Goal: Information Seeking & Learning: Learn about a topic

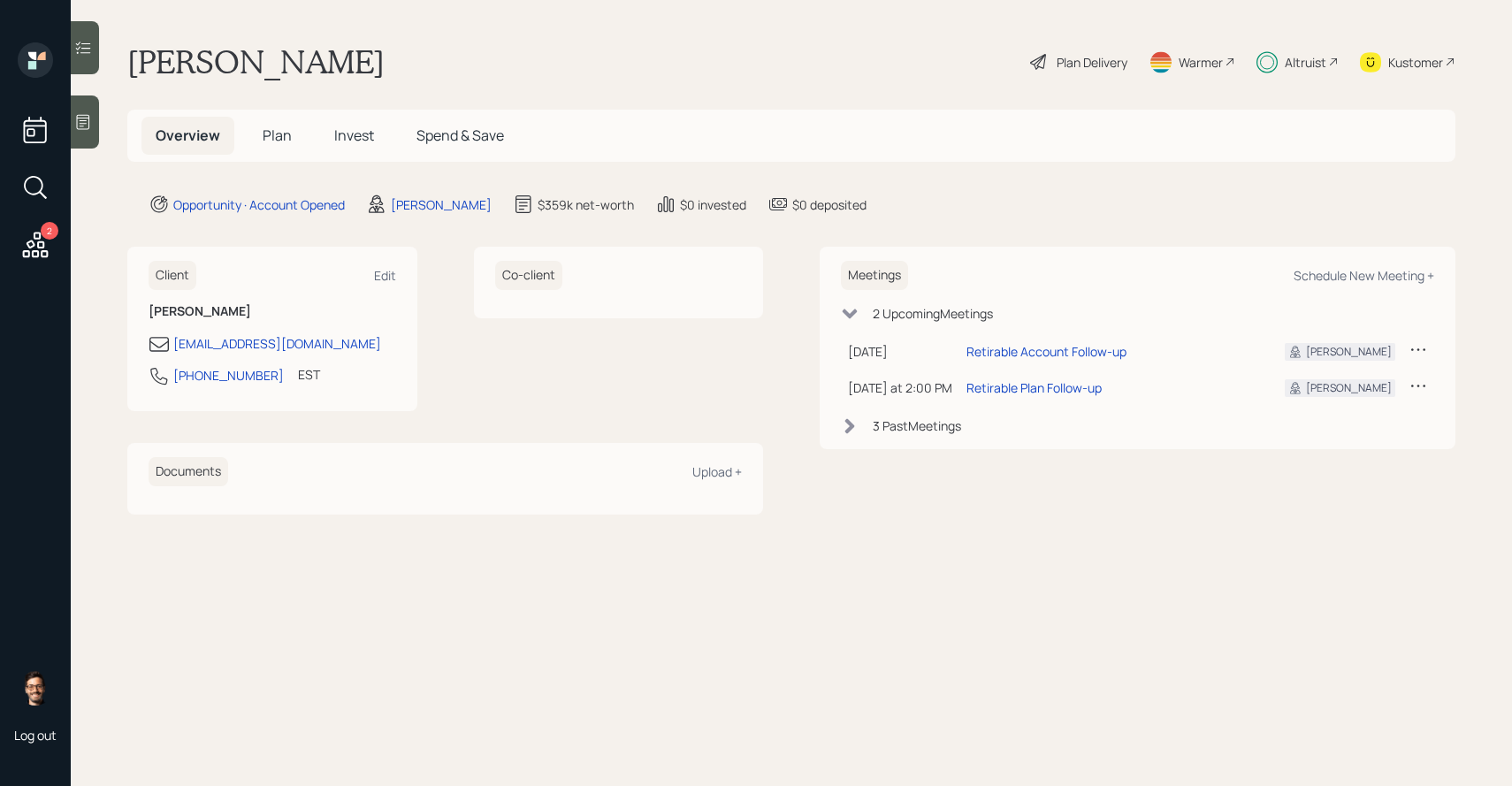
click at [342, 139] on span "Invest" at bounding box center [354, 136] width 40 height 19
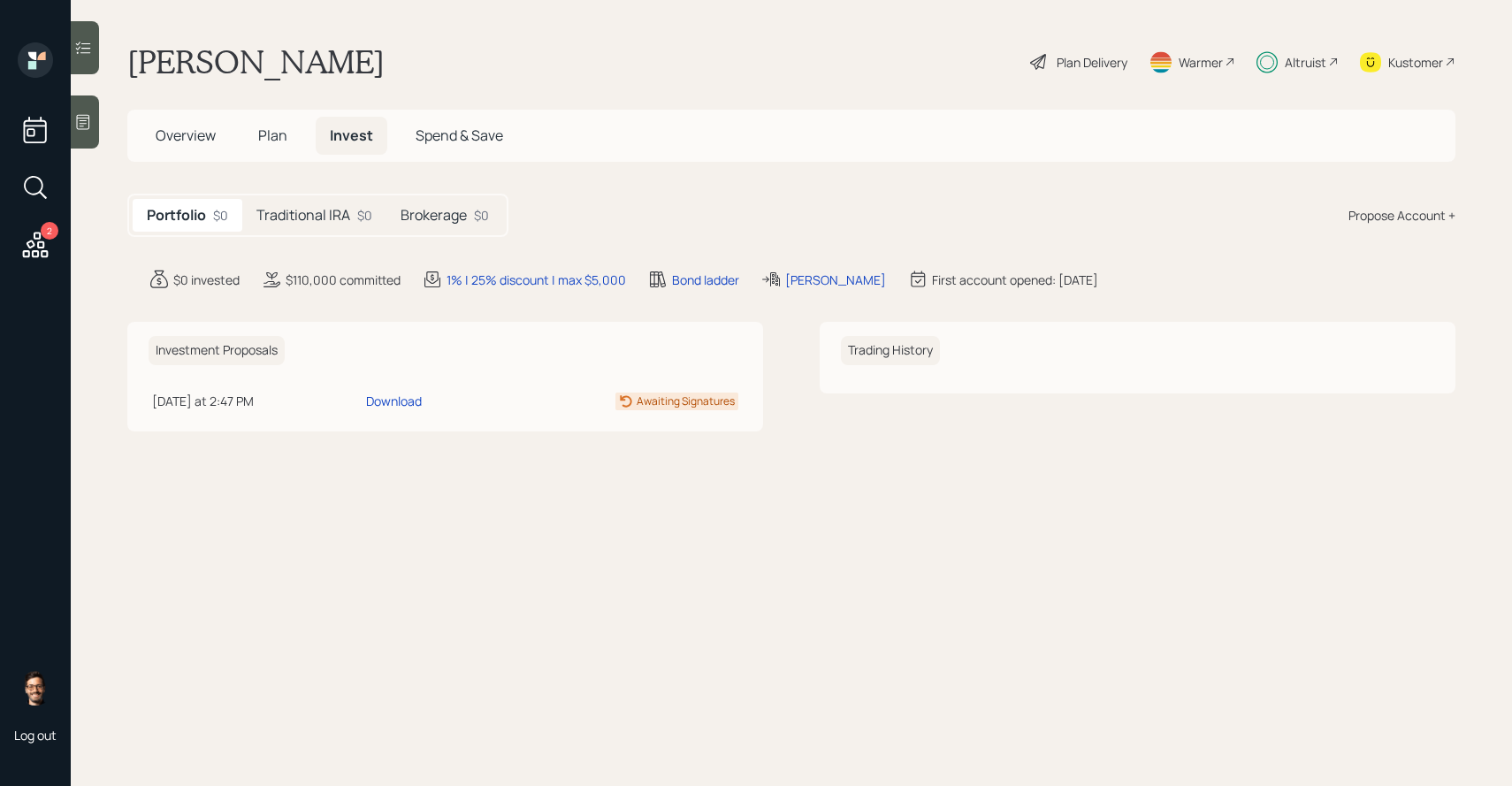
click at [325, 212] on h5 "Traditional IRA" at bounding box center [303, 214] width 94 height 16
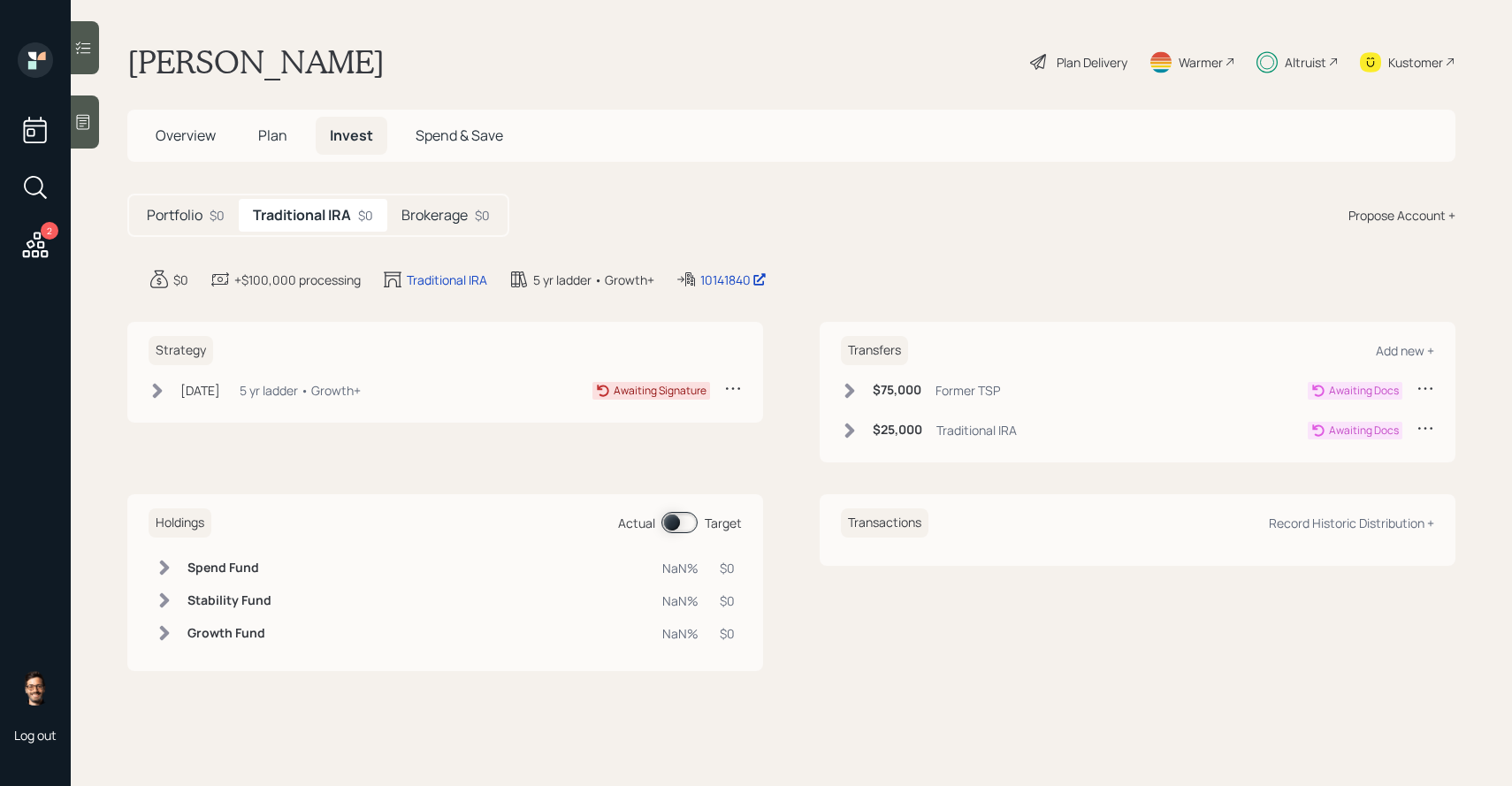
click at [428, 207] on h5 "Brokerage" at bounding box center [434, 214] width 66 height 16
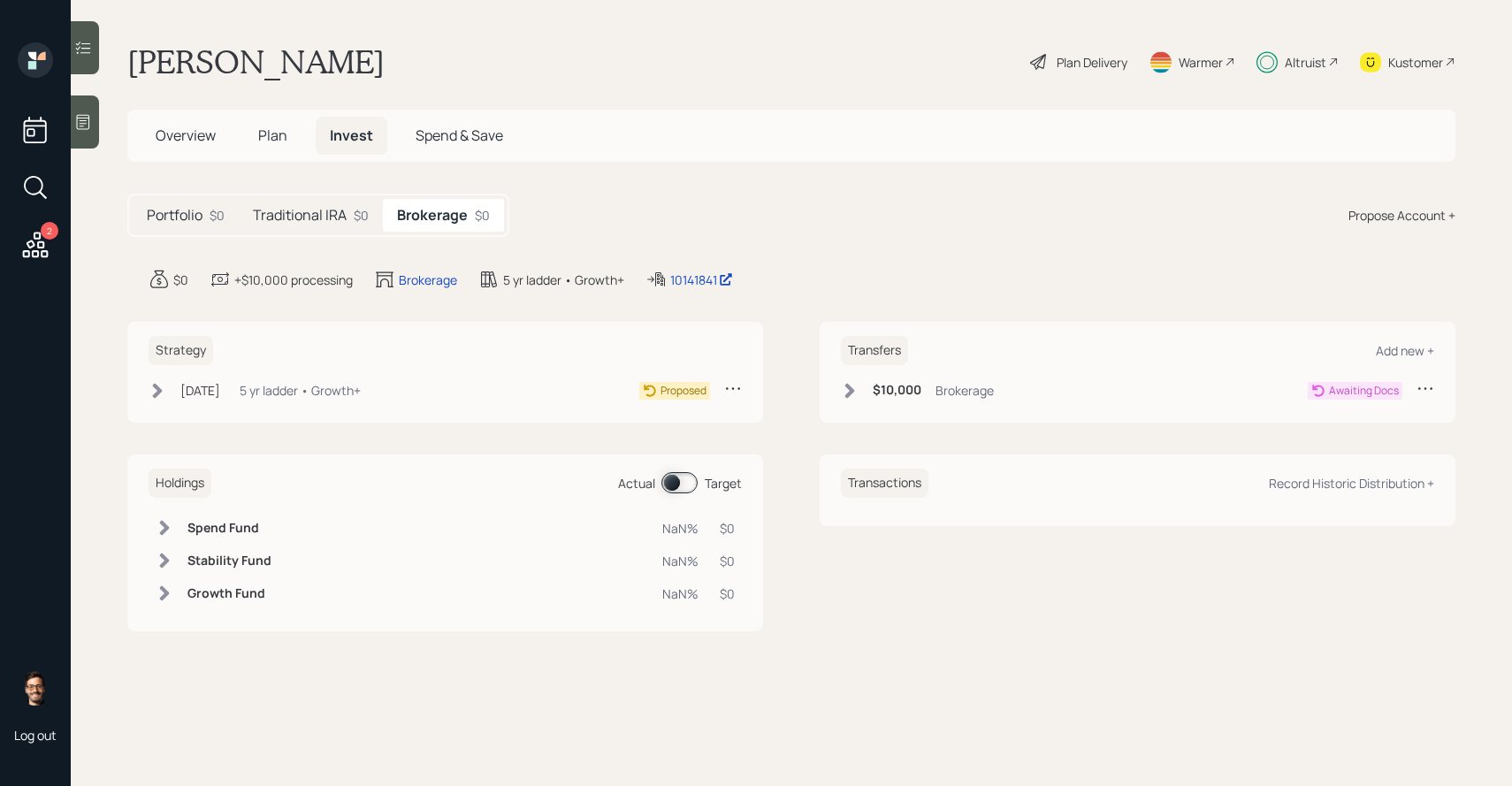
click at [363, 211] on div "$0" at bounding box center [362, 215] width 16 height 18
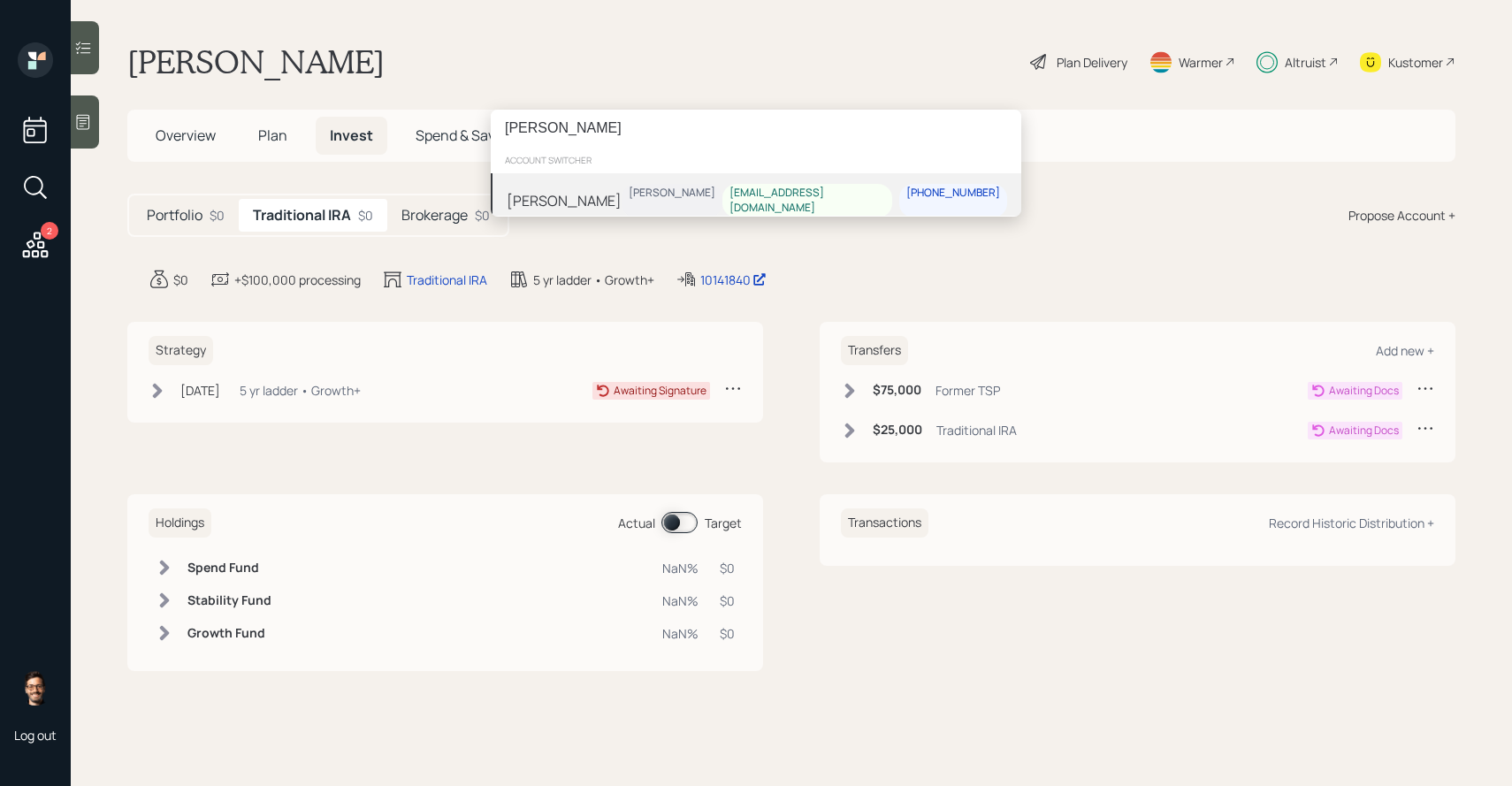
type input "[PERSON_NAME]"
click at [581, 195] on div "[PERSON_NAME]" at bounding box center [564, 201] width 115 height 21
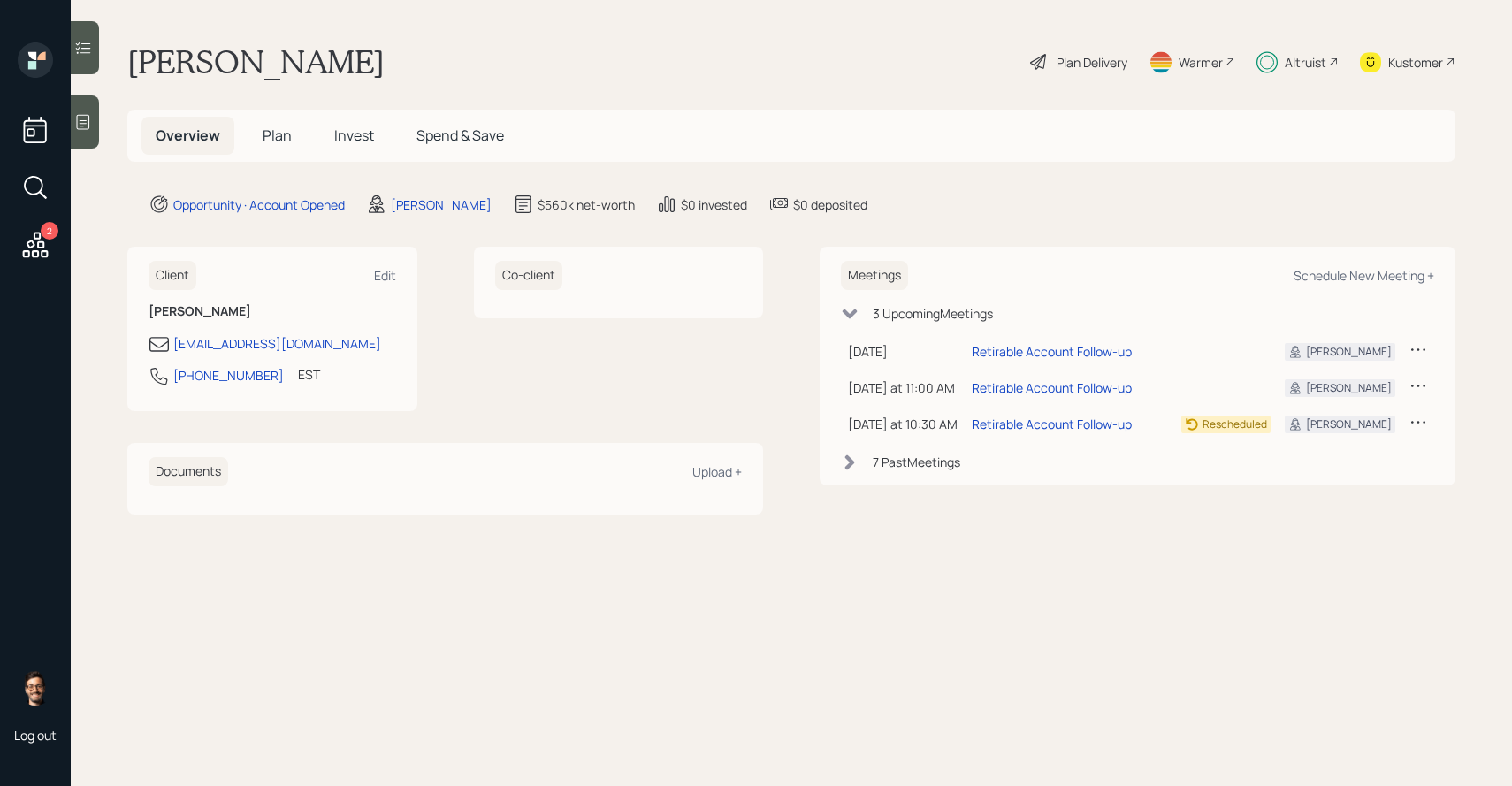
click at [358, 137] on span "Invest" at bounding box center [354, 136] width 40 height 19
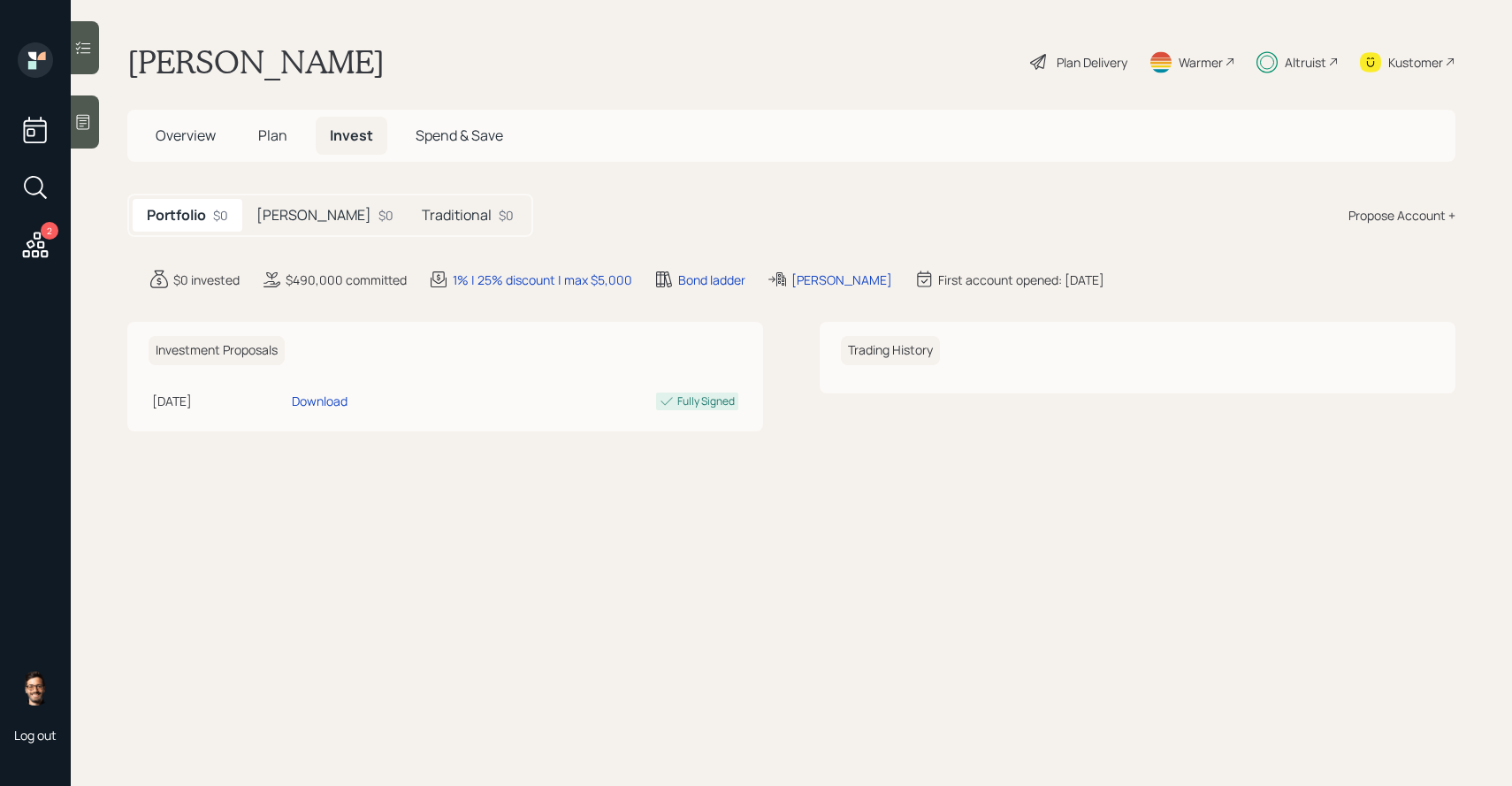
click at [289, 217] on div "[PERSON_NAME] $0" at bounding box center [325, 215] width 166 height 33
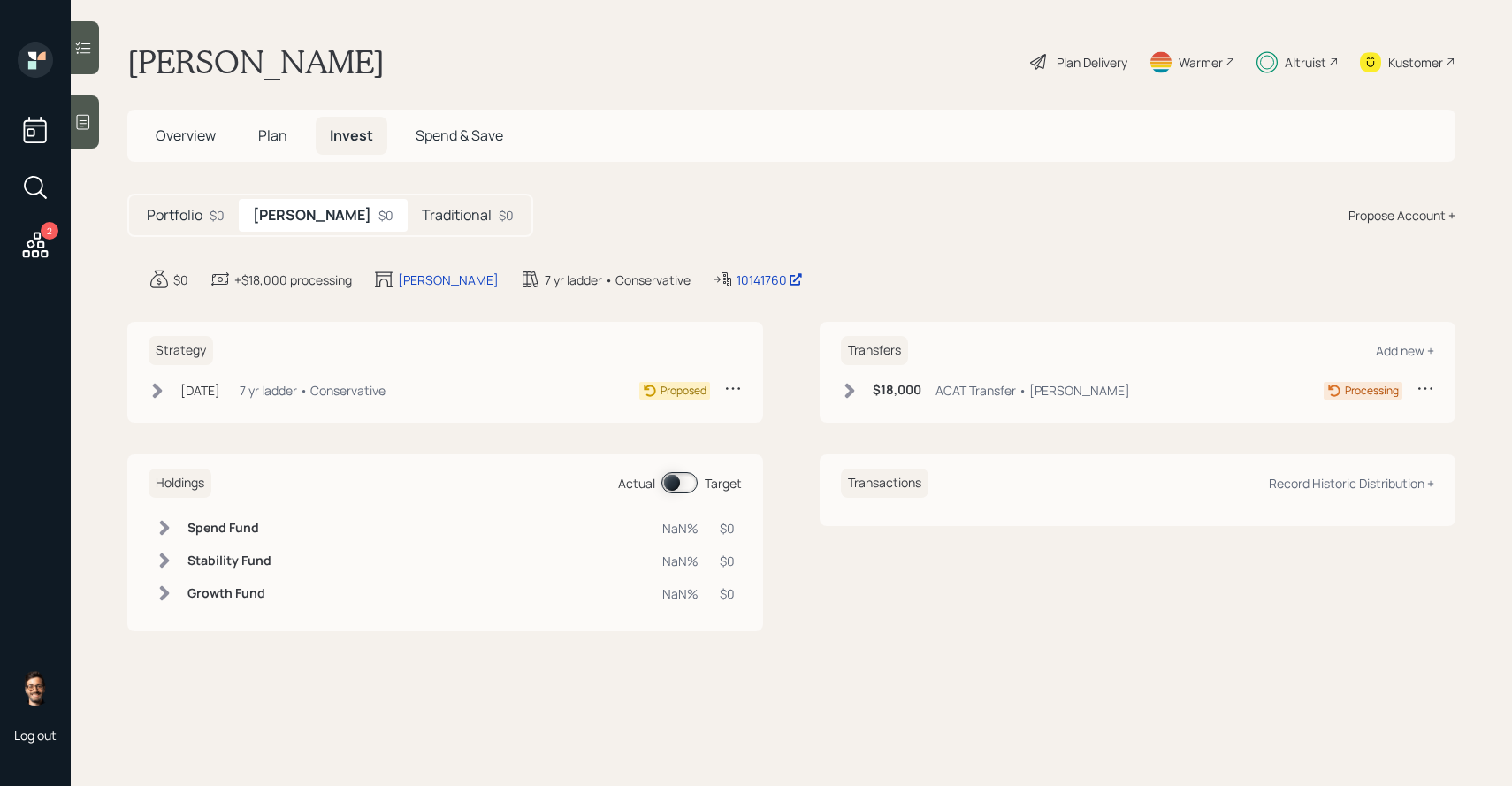
click at [422, 216] on h5 "Traditional" at bounding box center [457, 214] width 70 height 16
